Goal: Transaction & Acquisition: Purchase product/service

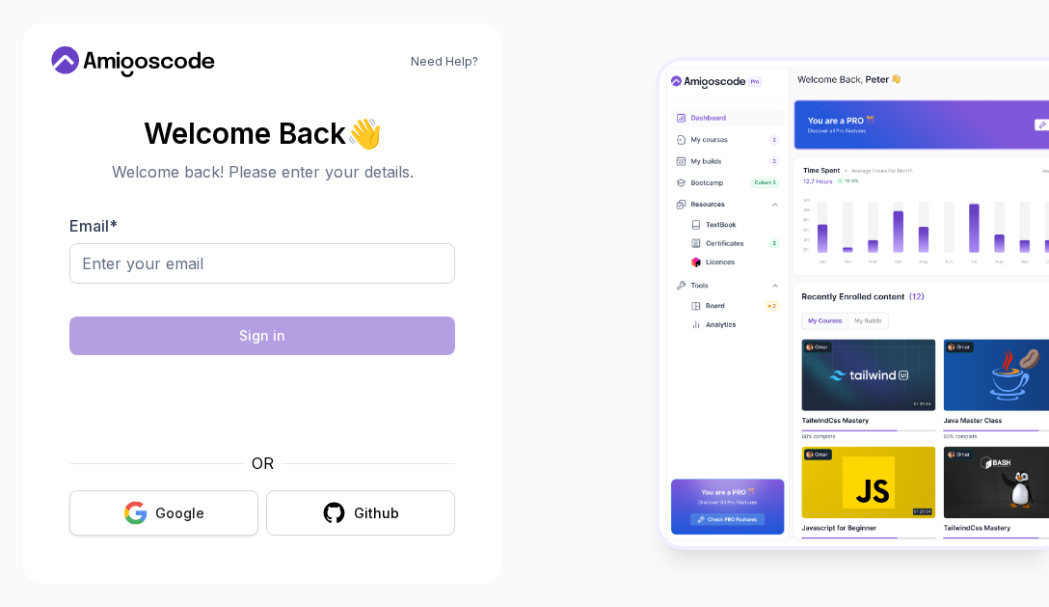
click at [183, 507] on div "Google" at bounding box center [179, 512] width 49 height 19
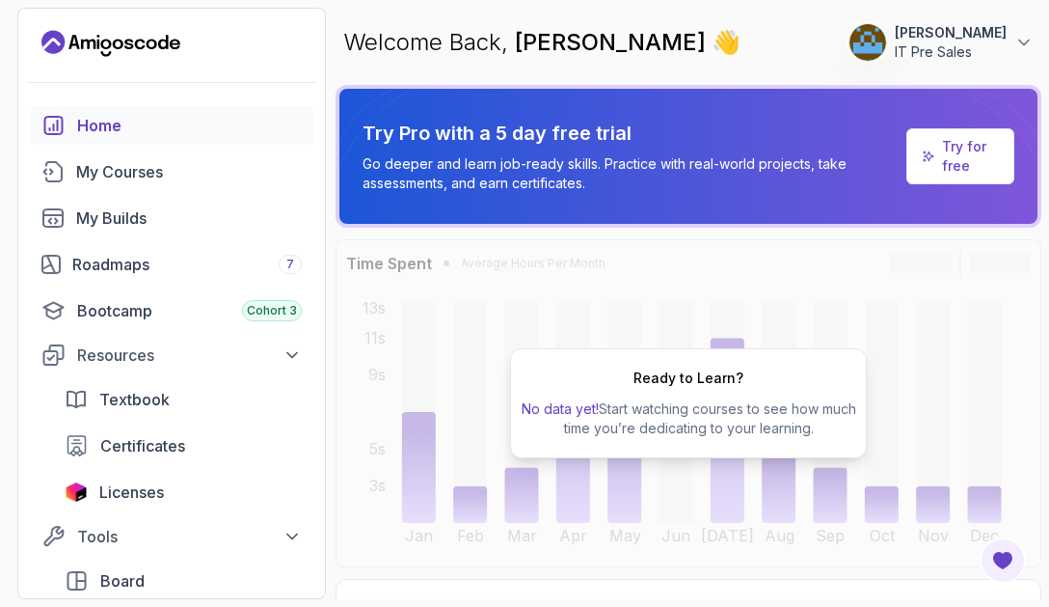
click at [911, 42] on p "[PERSON_NAME]" at bounding box center [951, 32] width 112 height 19
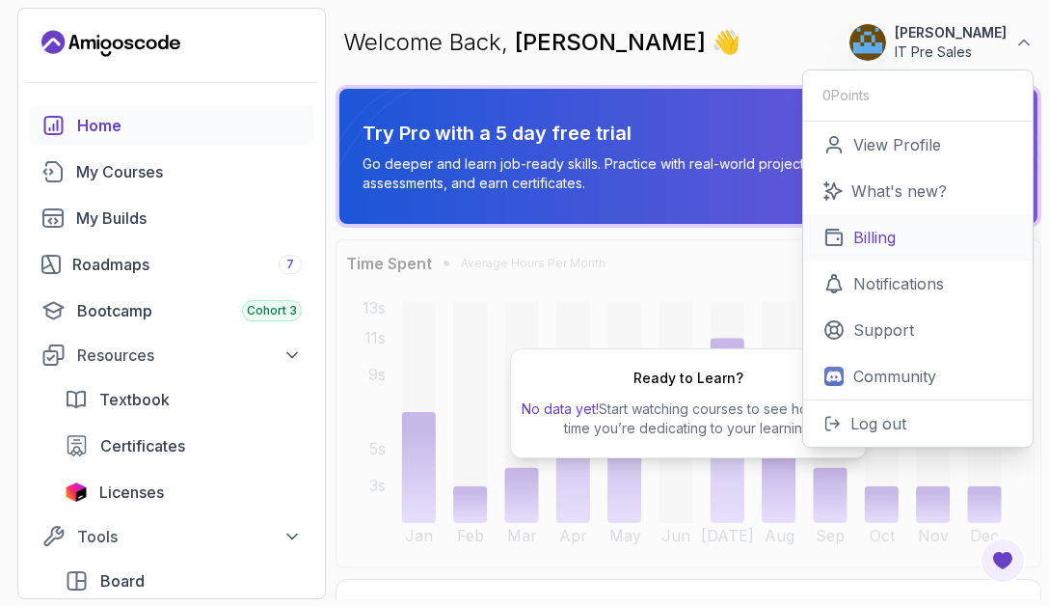
click at [888, 249] on p "Billing" at bounding box center [875, 237] width 42 height 23
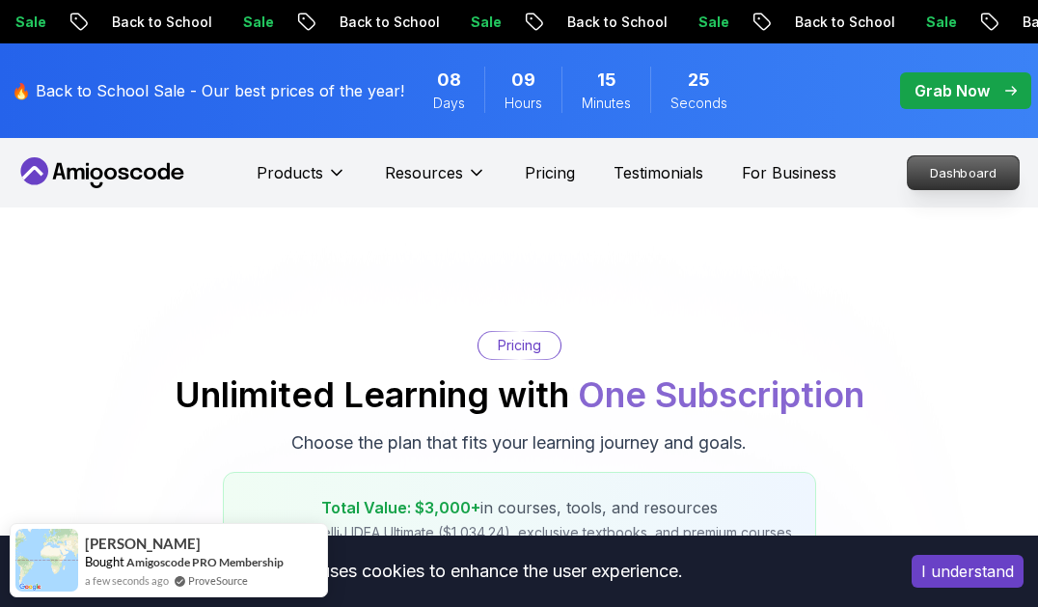
click at [952, 163] on p "Dashboard" at bounding box center [963, 172] width 111 height 33
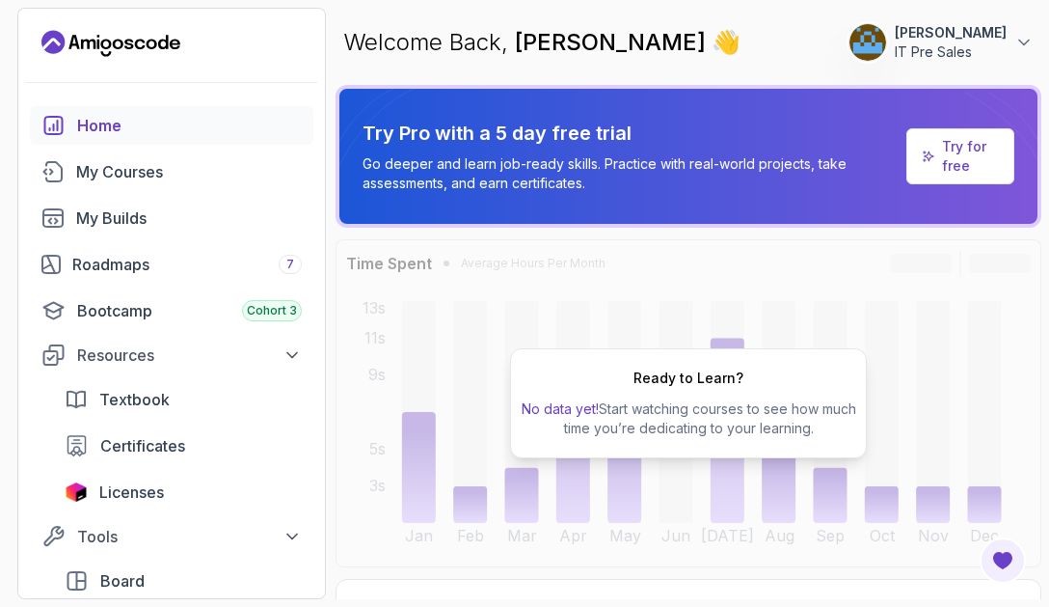
click at [911, 54] on p "IT Pre Sales" at bounding box center [951, 51] width 112 height 19
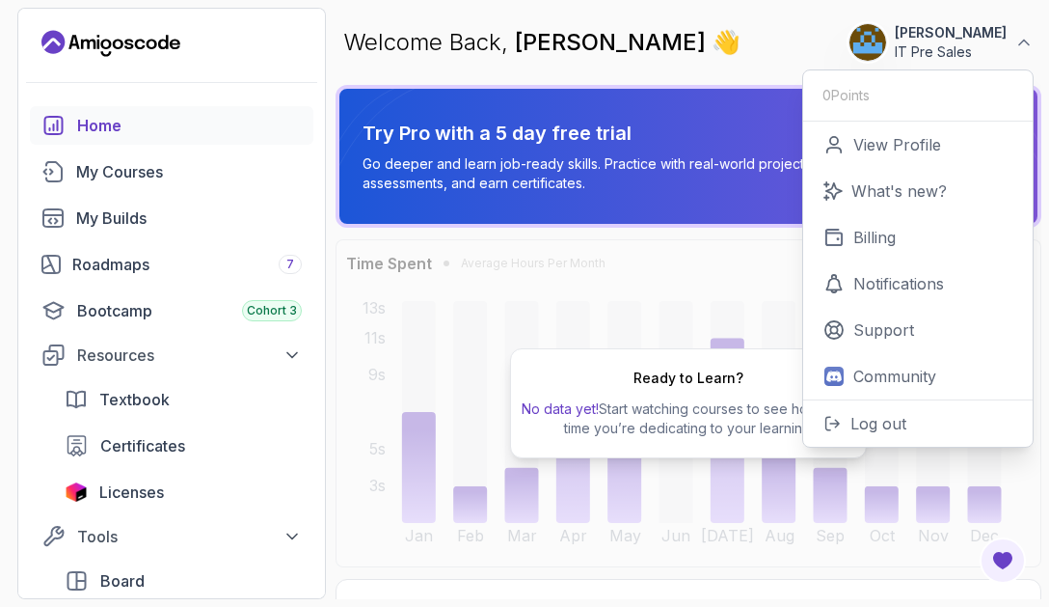
click at [674, 19] on div "Welcome Back, [PERSON_NAME] 👋 0 Points [PERSON_NAME] IT Pre Sales 0 Points View…" at bounding box center [689, 42] width 706 height 69
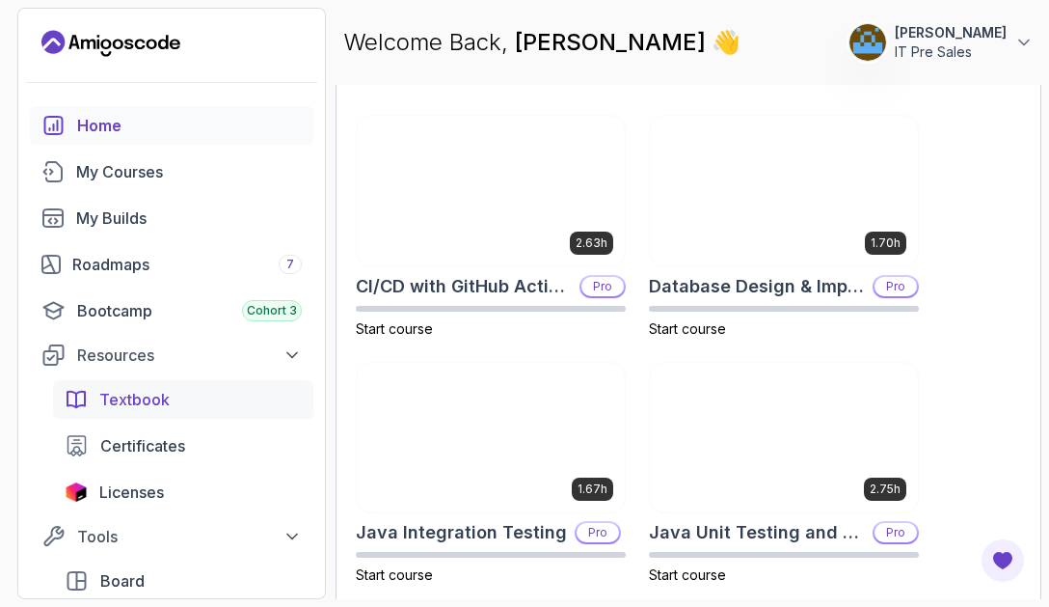
scroll to position [1069, 0]
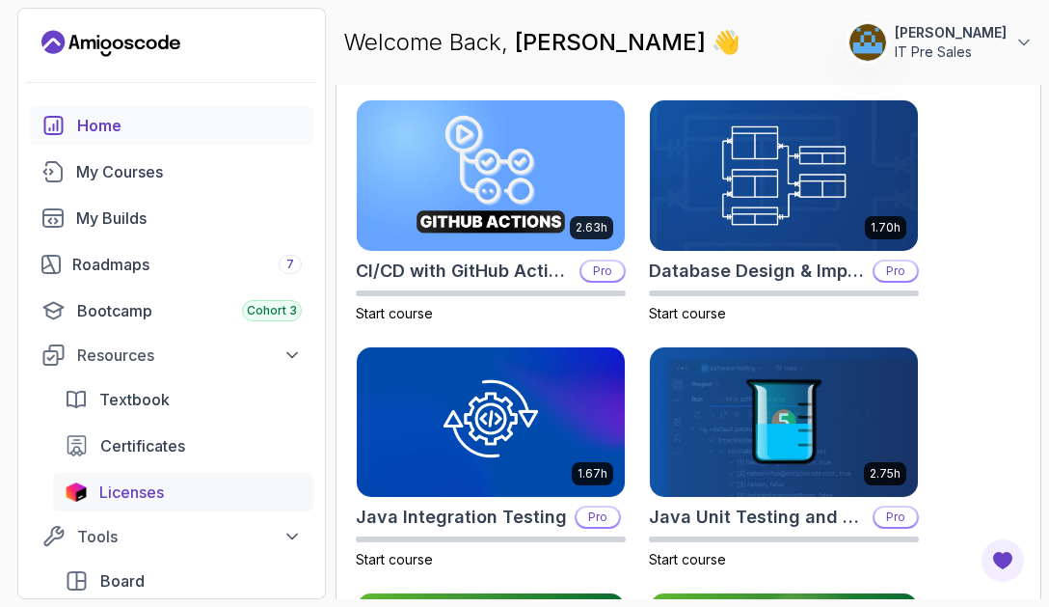
click at [179, 491] on div "Licenses" at bounding box center [200, 491] width 203 height 23
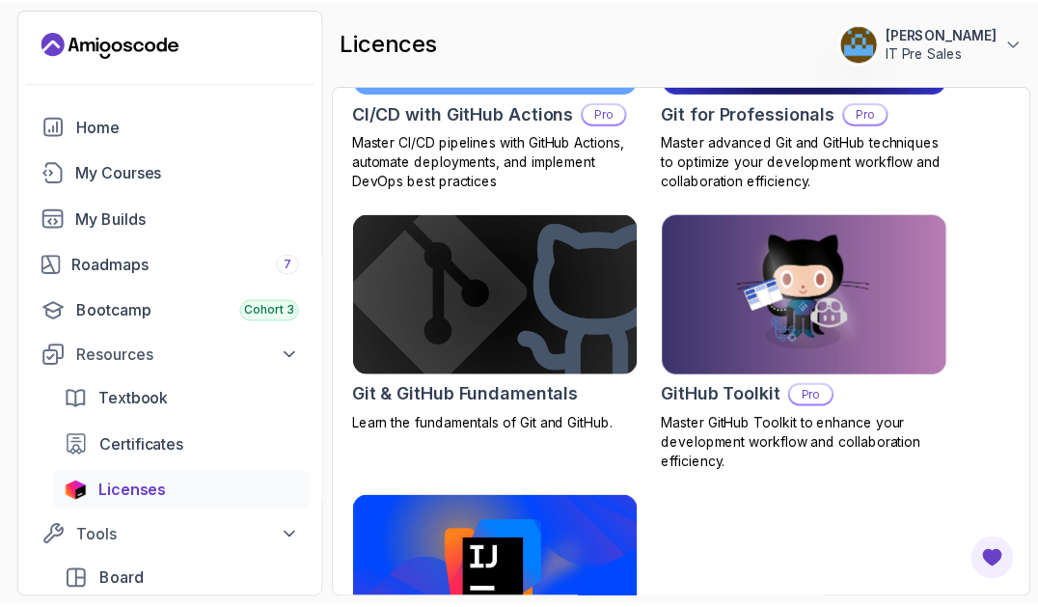
scroll to position [777, 0]
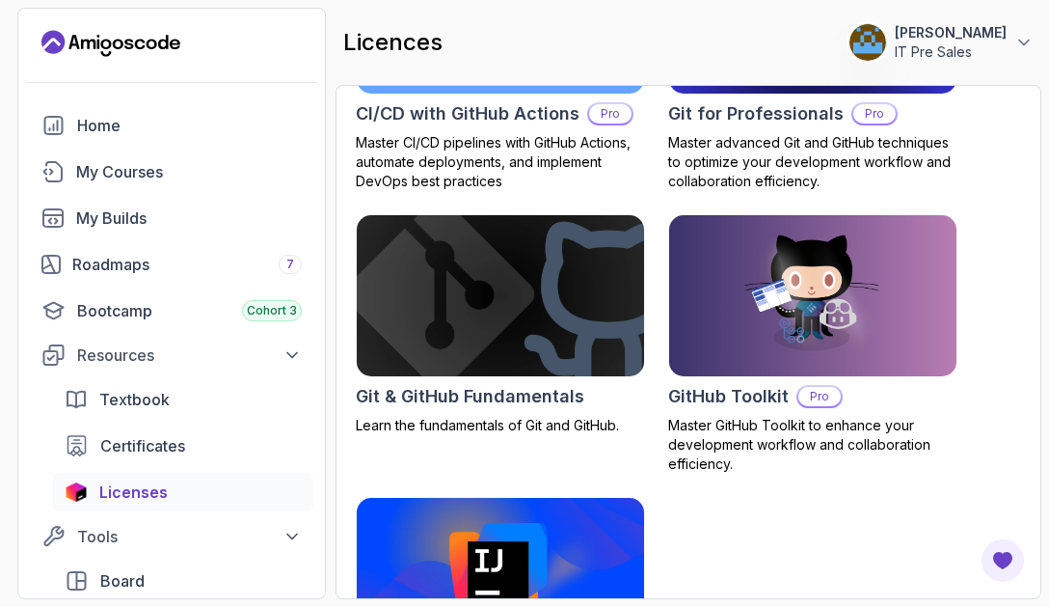
click at [465, 400] on h2 "Git & GitHub Fundamentals" at bounding box center [470, 396] width 229 height 27
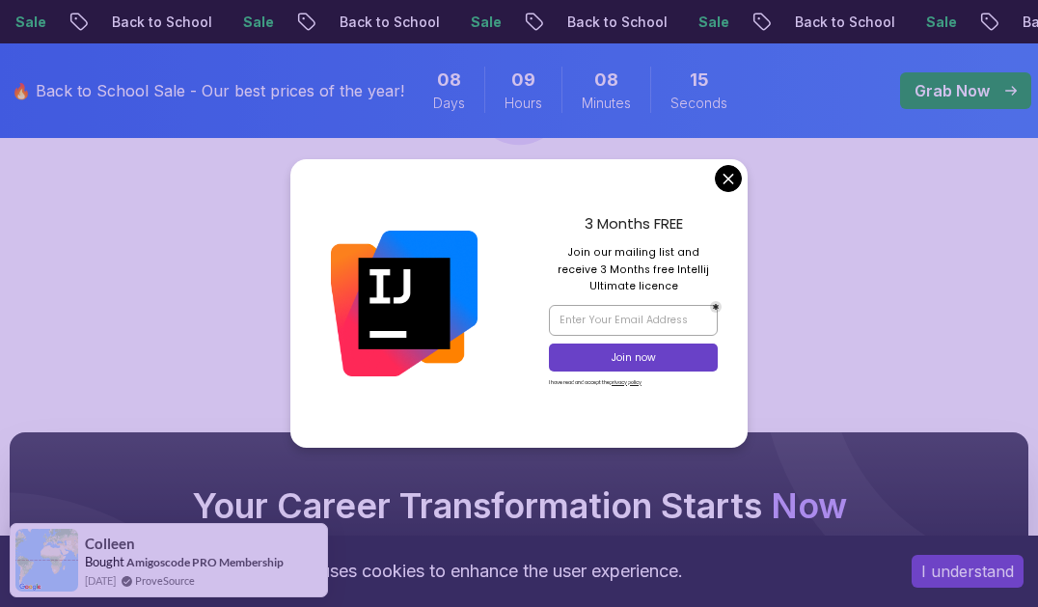
scroll to position [650, 0]
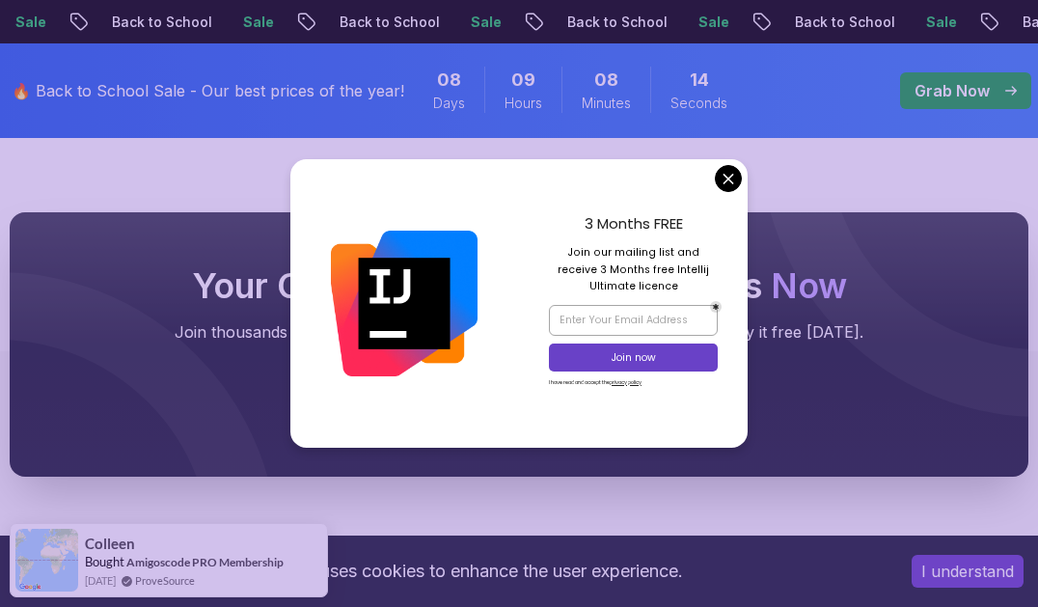
click at [721, 170] on body "Sale Back to School Sale Back to School Sale Back to School Sale Back to School…" at bounding box center [519, 369] width 1038 height 2038
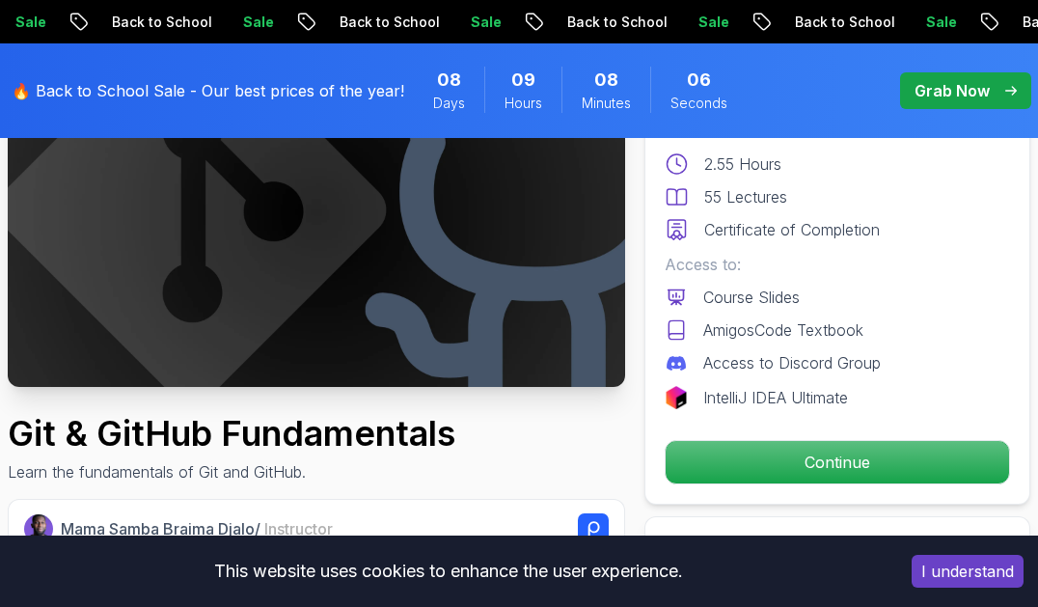
scroll to position [226, 0]
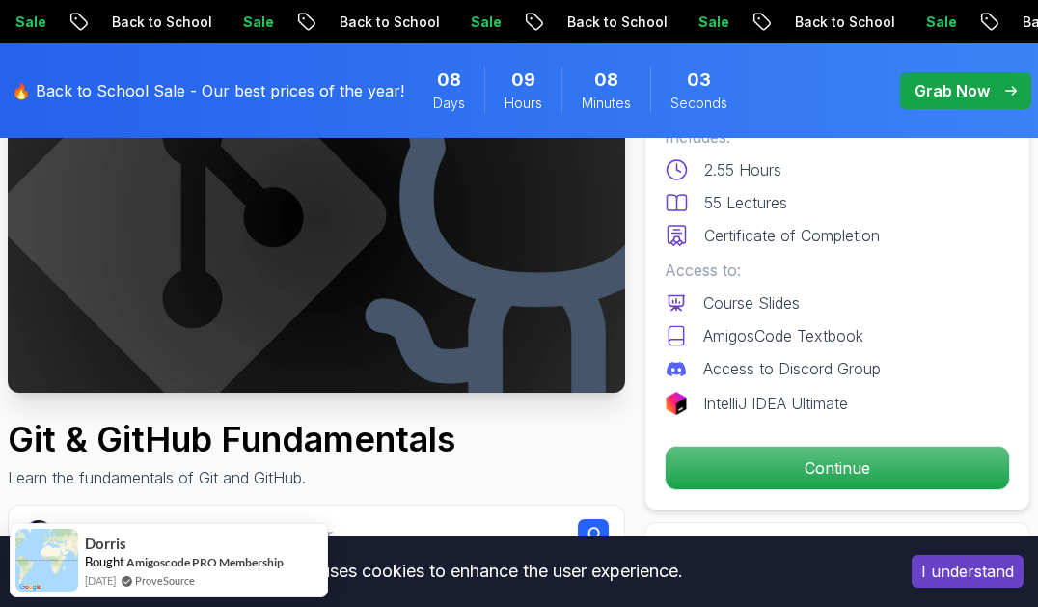
click at [352, 89] on p "🔥 Back to School Sale - Our best prices of the year!" at bounding box center [208, 90] width 393 height 23
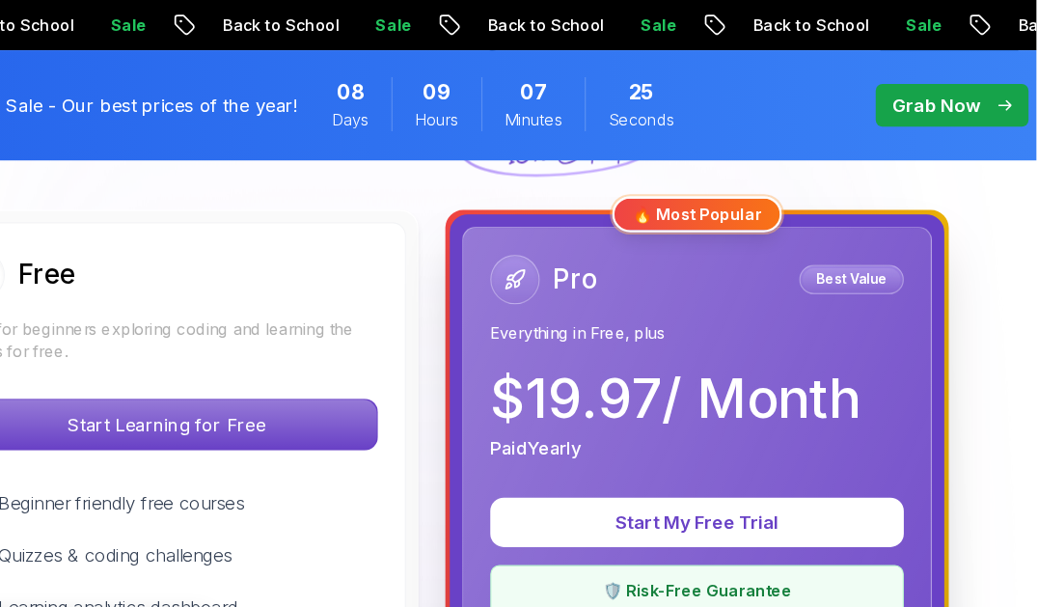
scroll to position [525, 0]
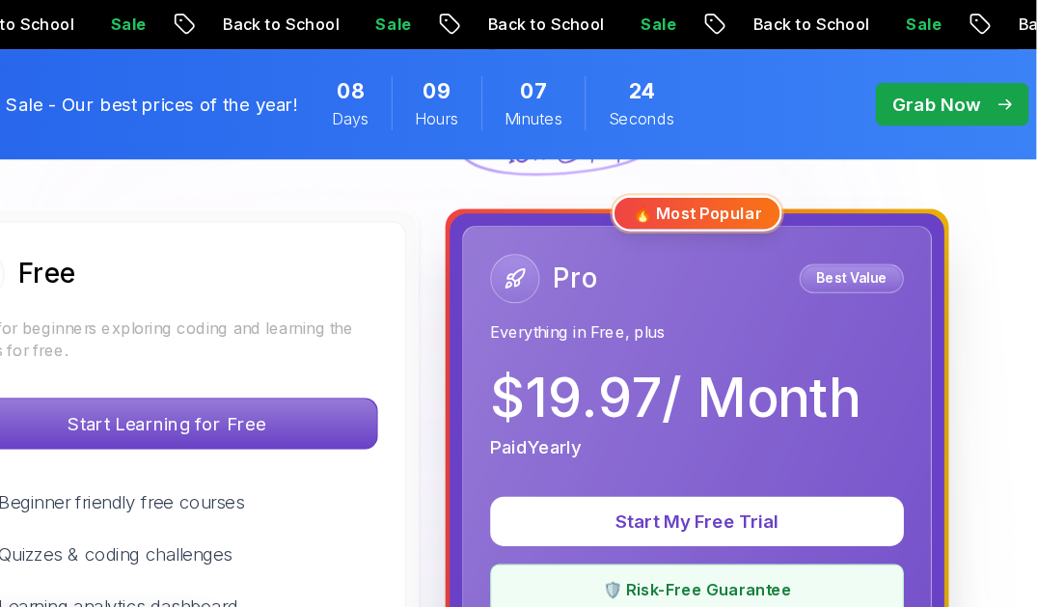
click at [875, 240] on p "Best Value" at bounding box center [879, 240] width 84 height 19
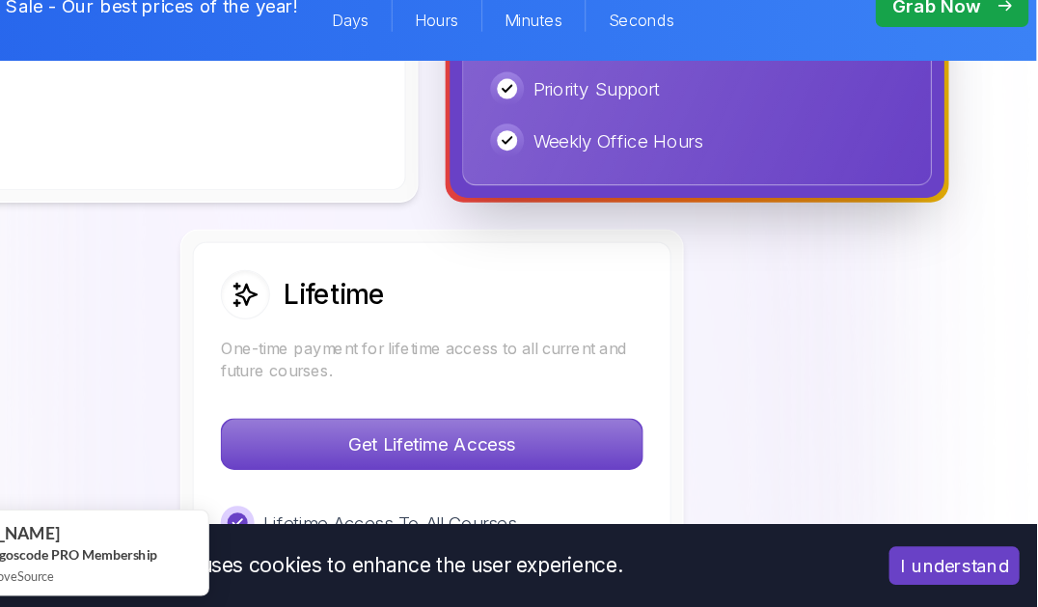
scroll to position [1397, 0]
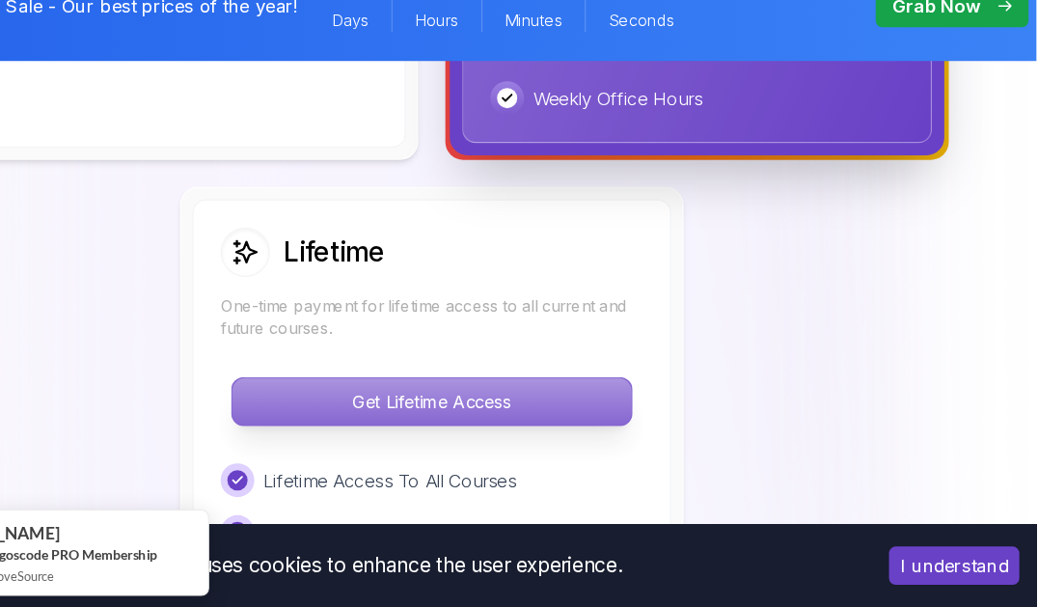
click at [620, 436] on p "Get Lifetime Access" at bounding box center [518, 430] width 342 height 41
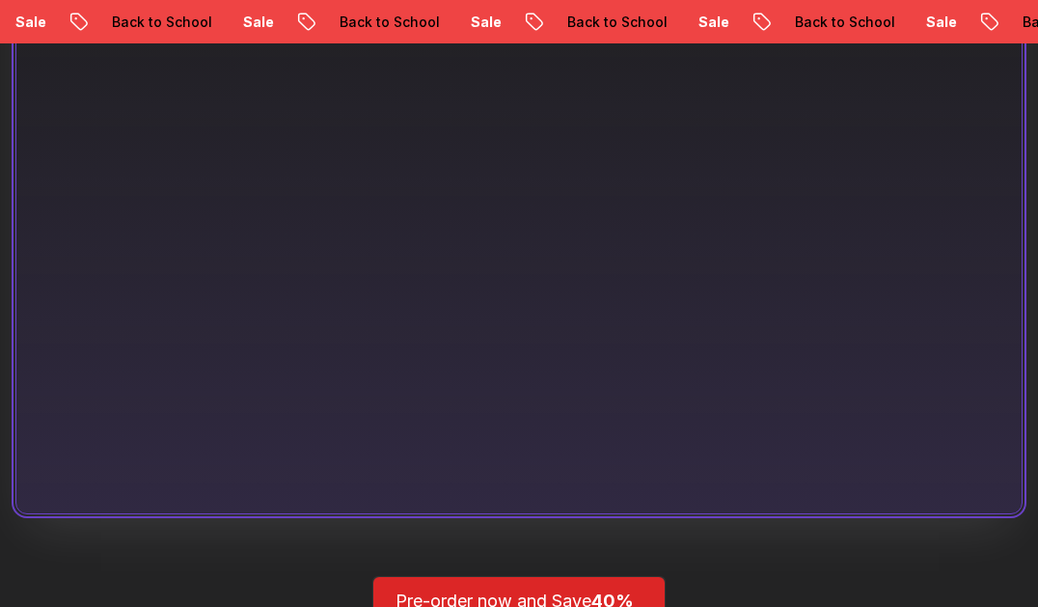
scroll to position [1239, 0]
